Goal: Navigation & Orientation: Find specific page/section

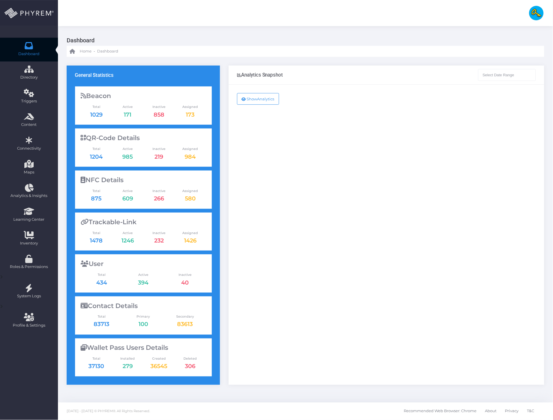
type input "[DATE] - [DATE]"
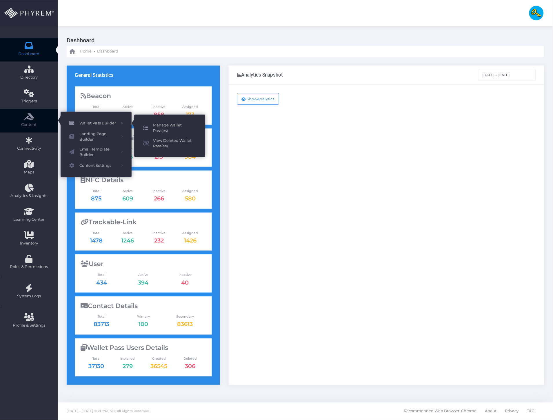
click at [170, 128] on span "Manage Wallet Pass(es)" at bounding box center [174, 127] width 43 height 11
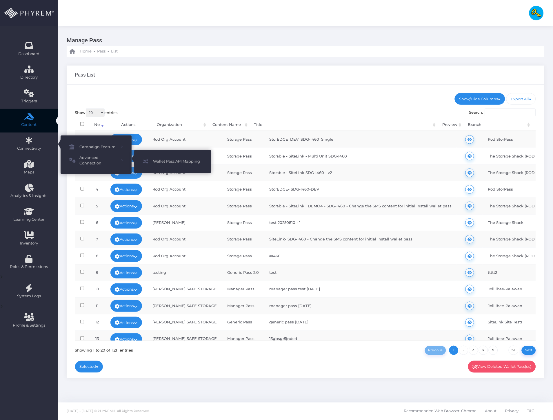
click at [170, 162] on span "Wallet Pass API Mapping" at bounding box center [177, 162] width 49 height 8
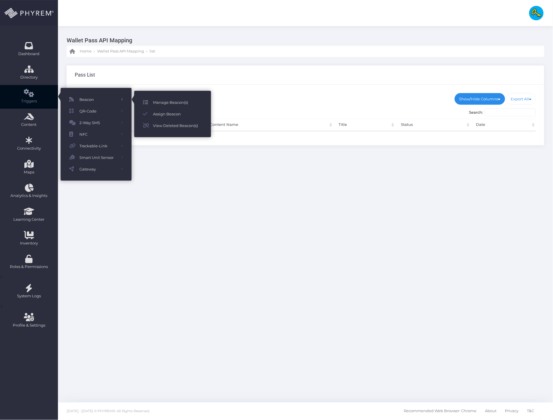
click at [159, 106] on span "Manage Beacon(s)" at bounding box center [177, 103] width 49 height 8
